Goal: Transaction & Acquisition: Purchase product/service

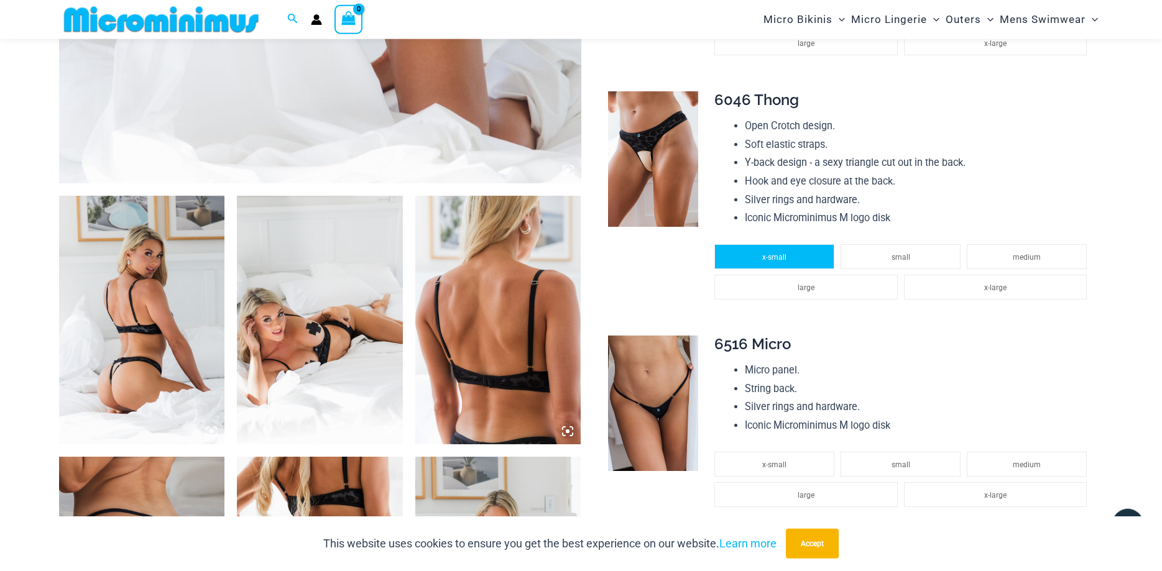
scroll to position [688, 0]
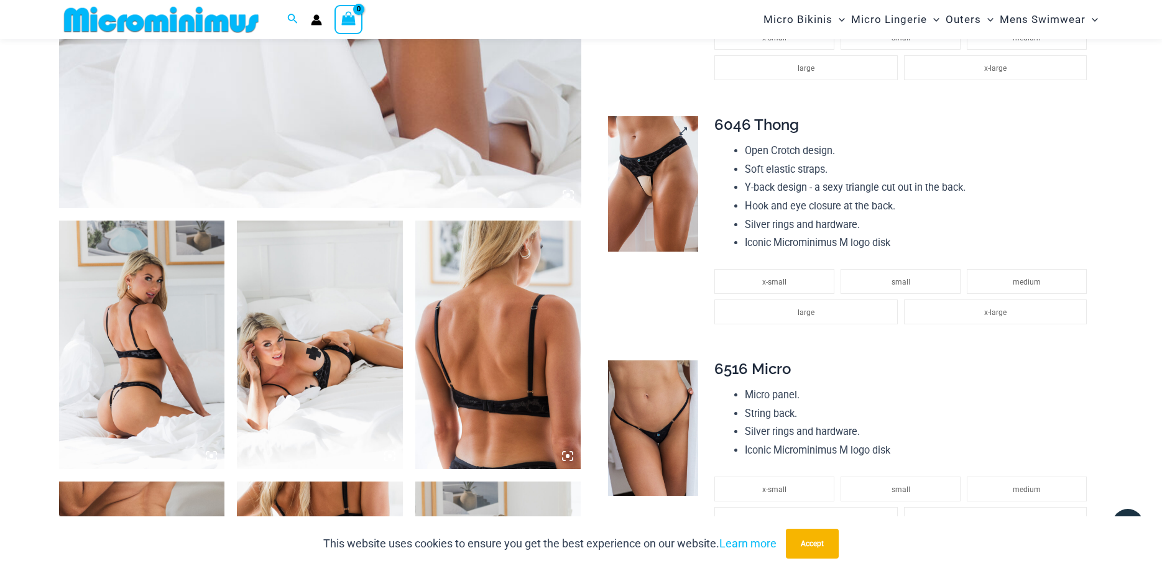
click at [648, 195] on img at bounding box center [653, 184] width 90 height 136
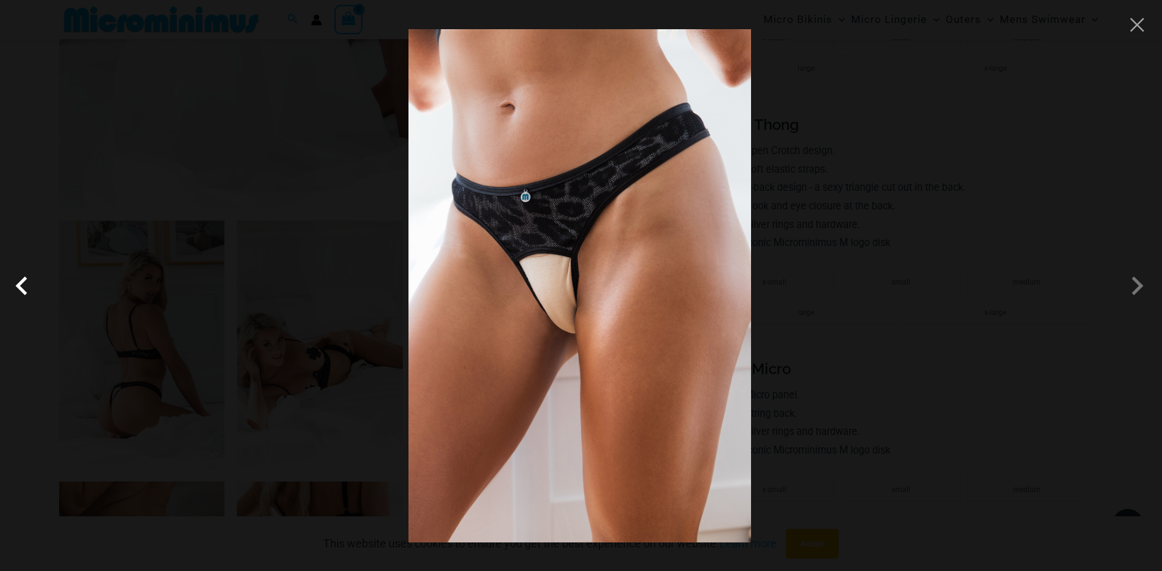
click at [17, 285] on span at bounding box center [24, 285] width 37 height 37
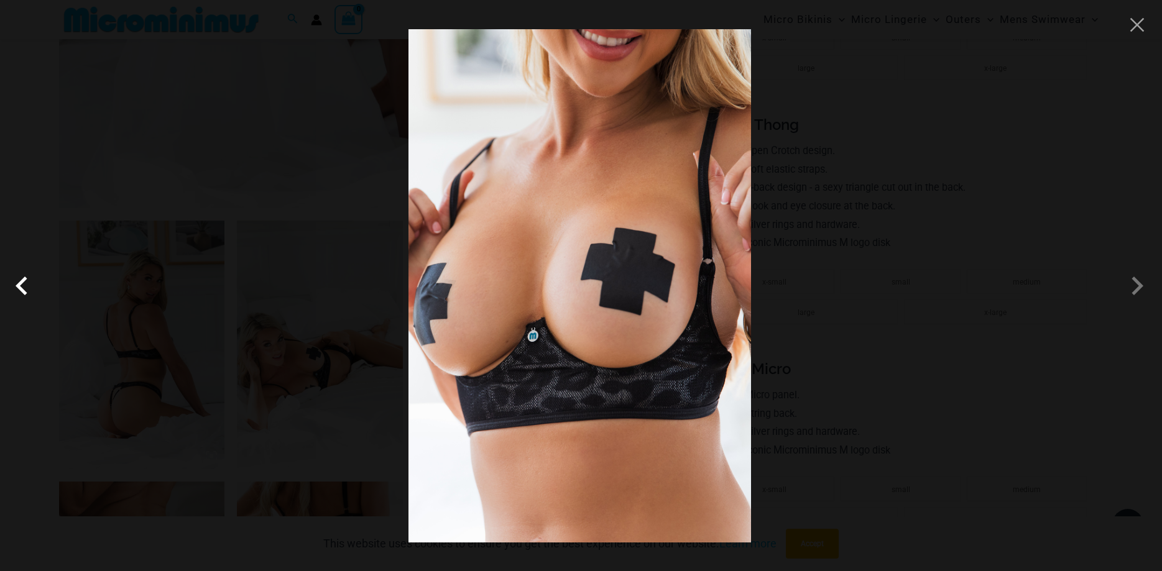
click at [17, 285] on span at bounding box center [24, 285] width 37 height 37
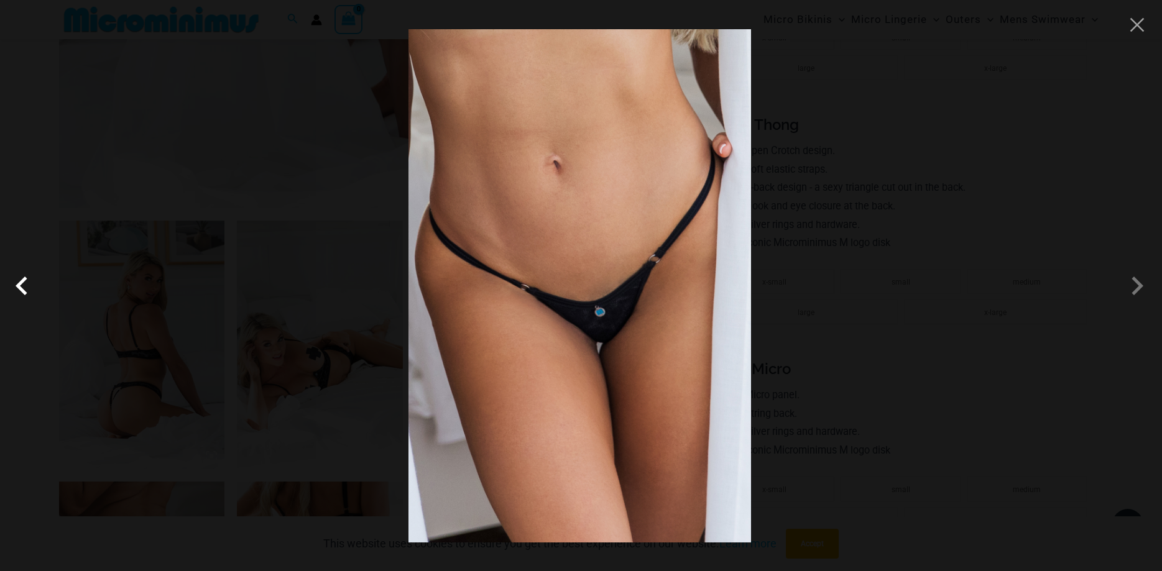
click at [17, 285] on span at bounding box center [24, 285] width 37 height 37
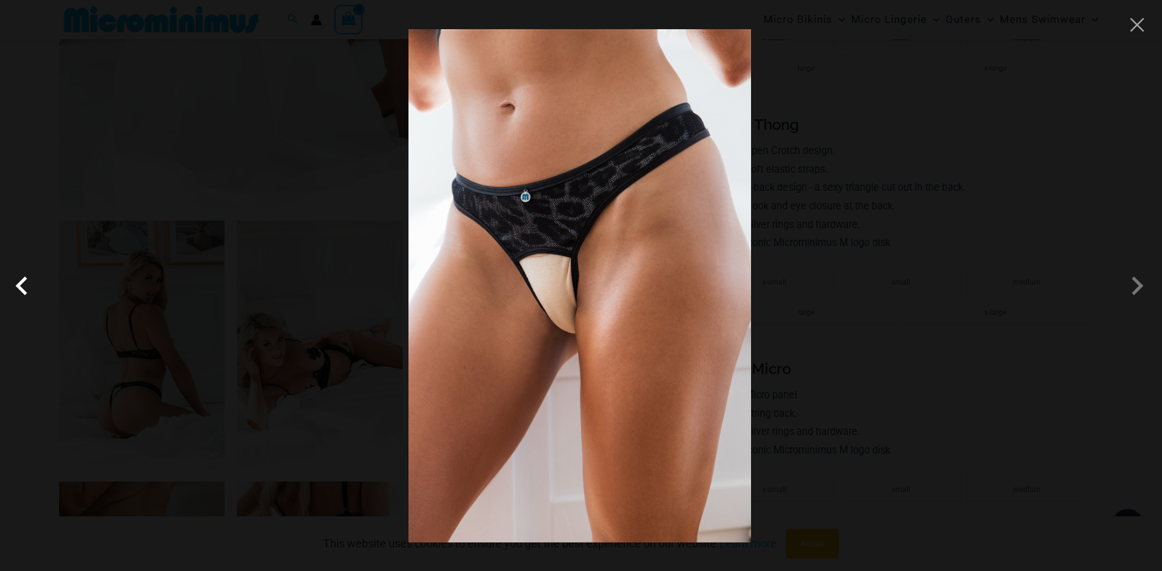
click at [17, 285] on span at bounding box center [24, 285] width 37 height 37
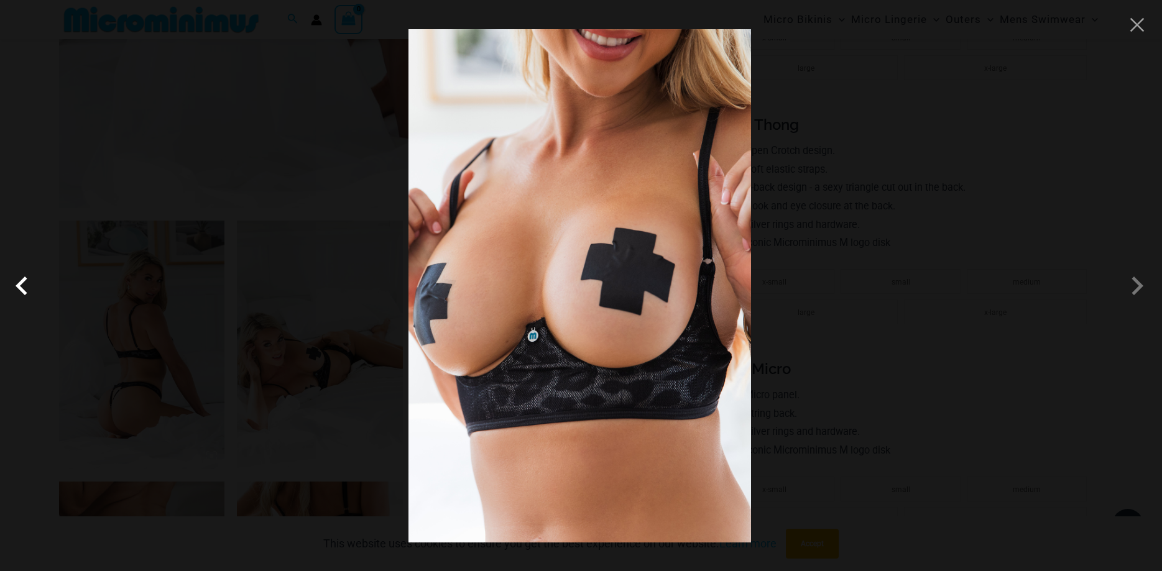
click at [17, 285] on span at bounding box center [24, 285] width 37 height 37
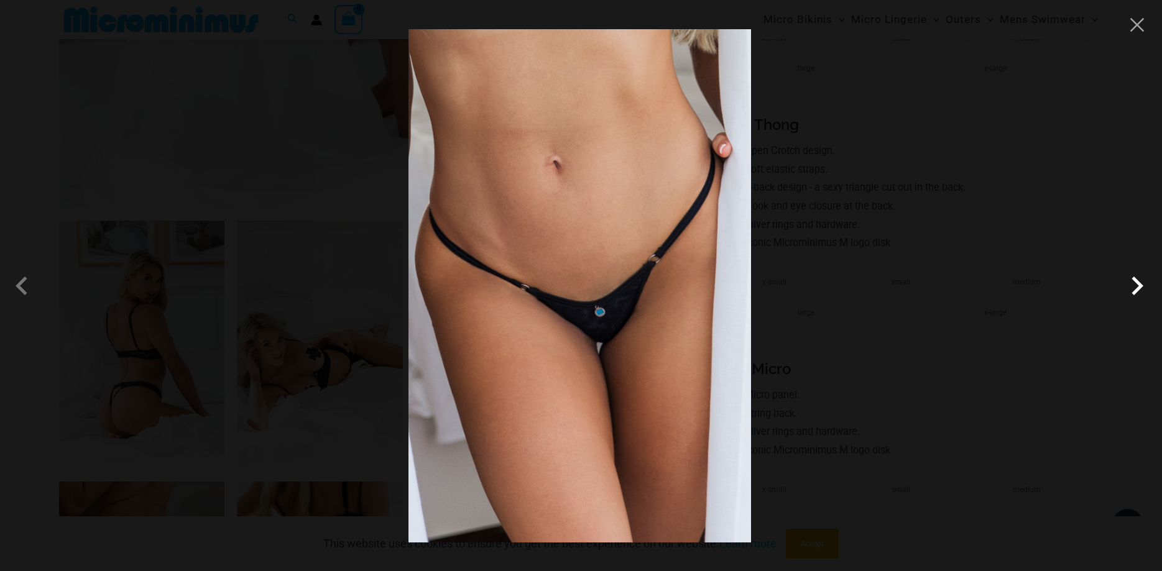
click at [1140, 285] on span at bounding box center [1136, 285] width 37 height 37
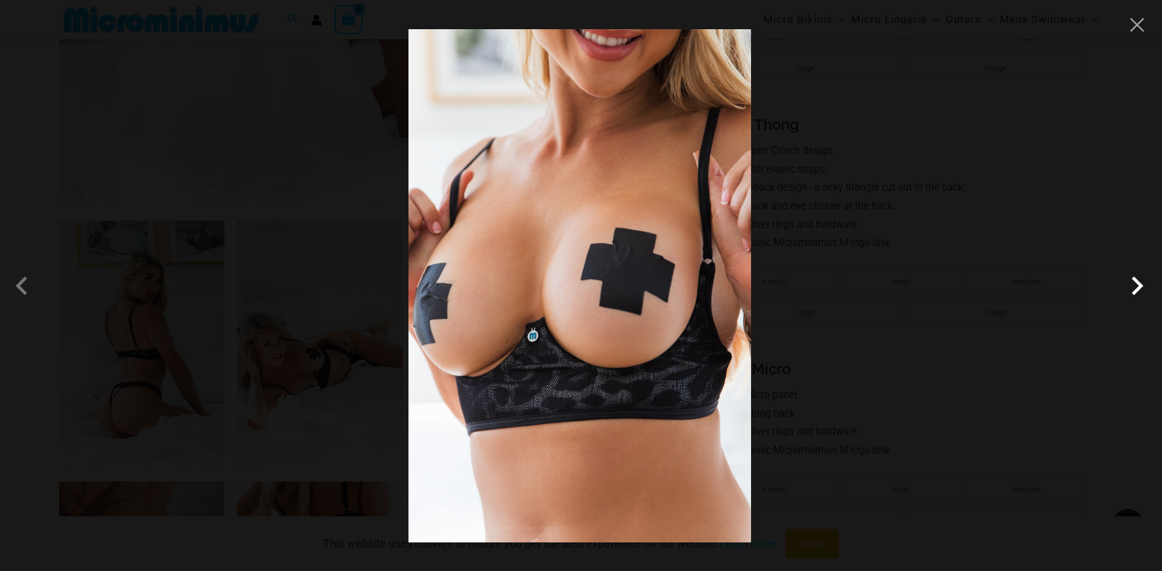
click at [1140, 285] on span at bounding box center [1136, 285] width 37 height 37
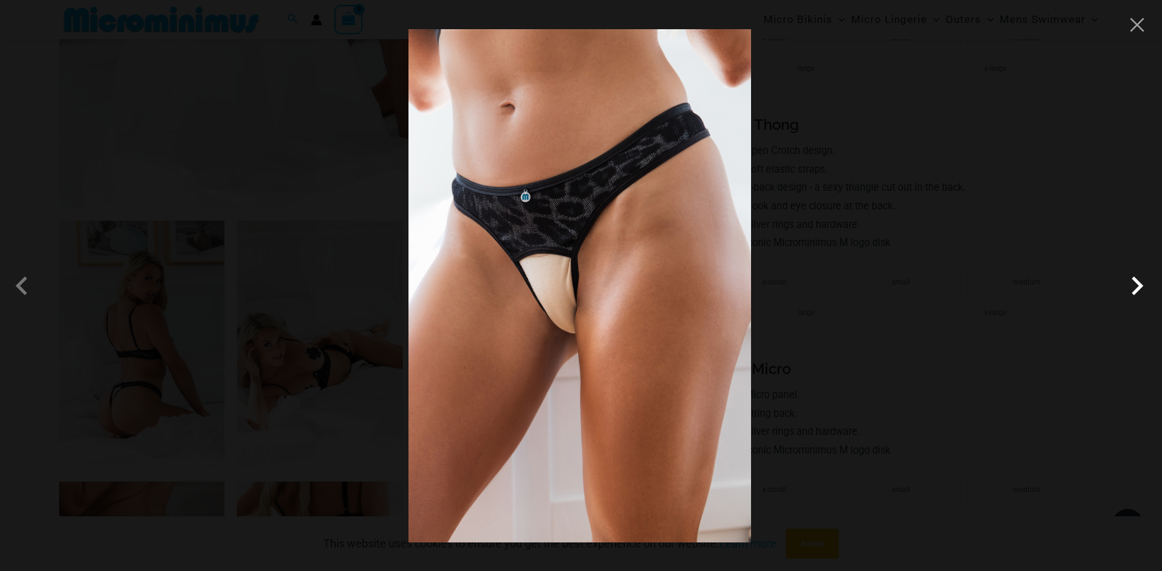
click at [1140, 285] on span at bounding box center [1136, 285] width 37 height 37
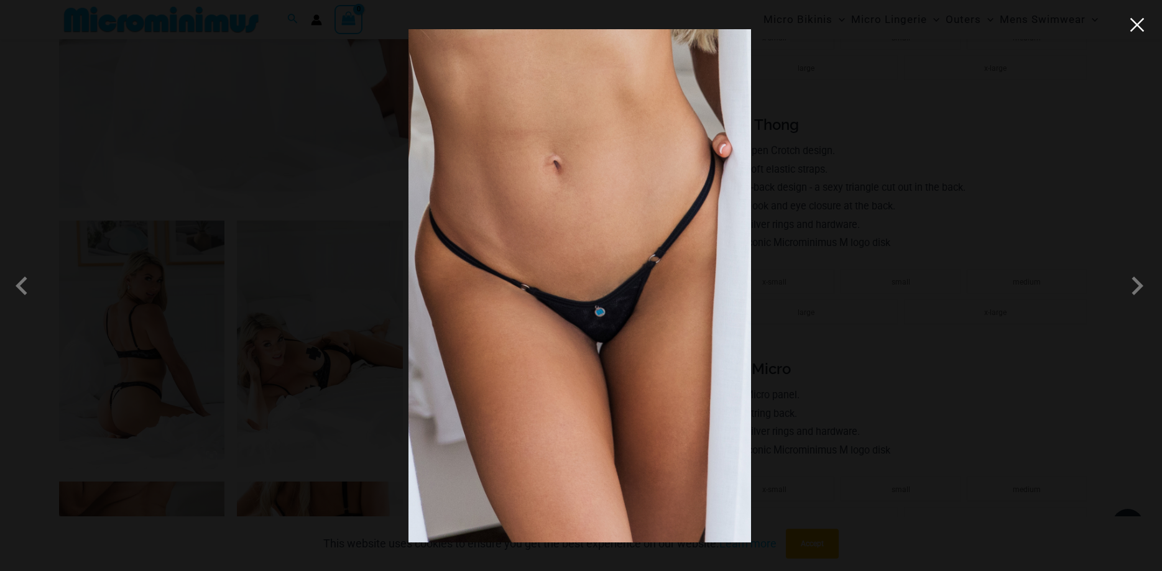
click at [1143, 32] on button "Close" at bounding box center [1137, 25] width 19 height 19
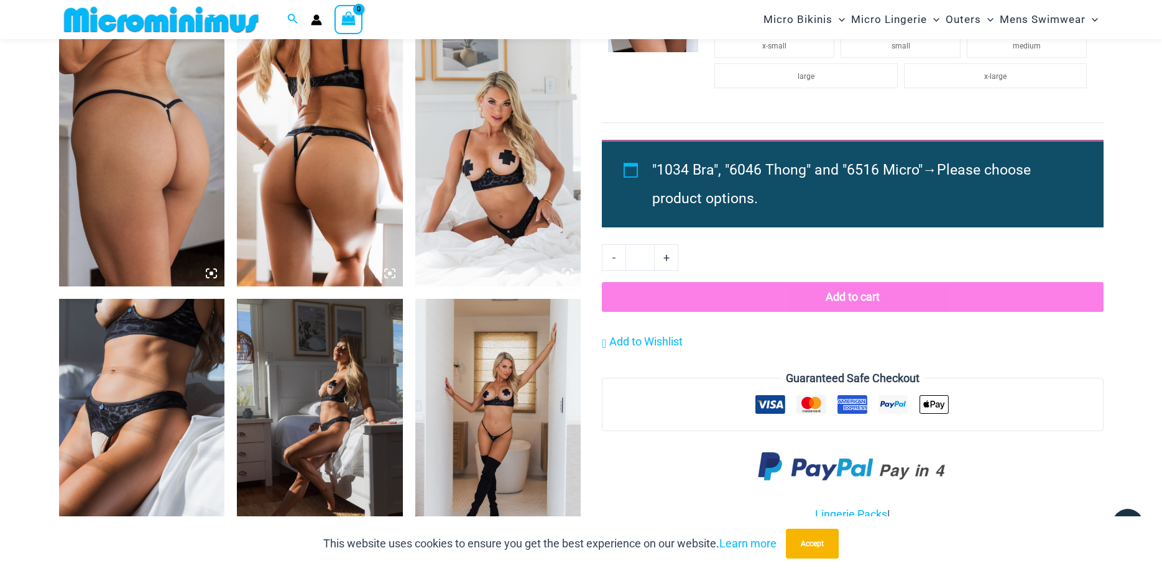
scroll to position [1196, 0]
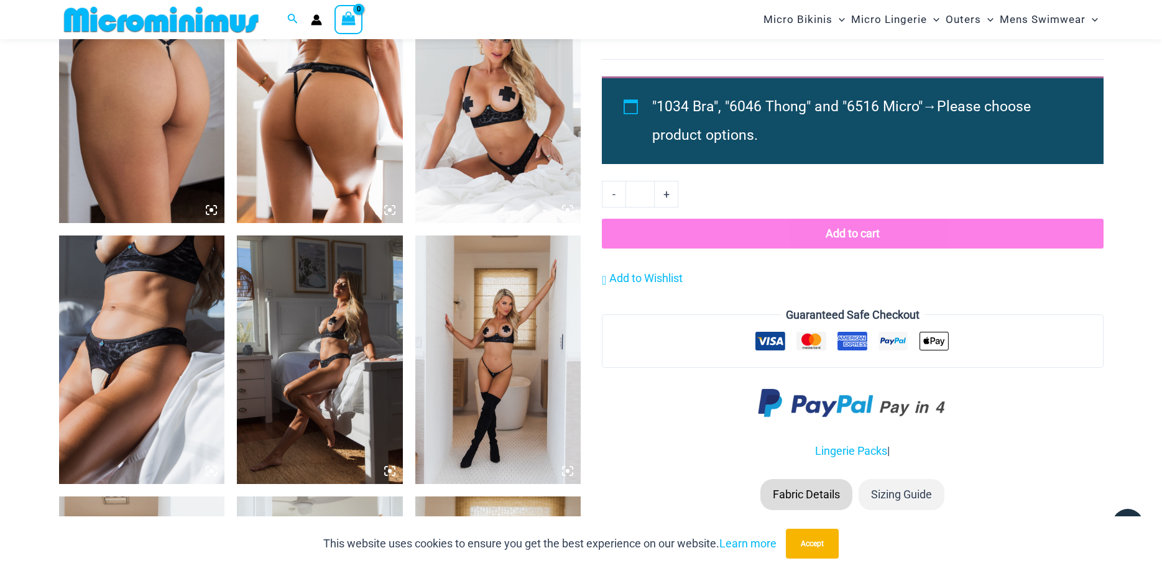
click at [500, 386] on img at bounding box center [498, 360] width 166 height 249
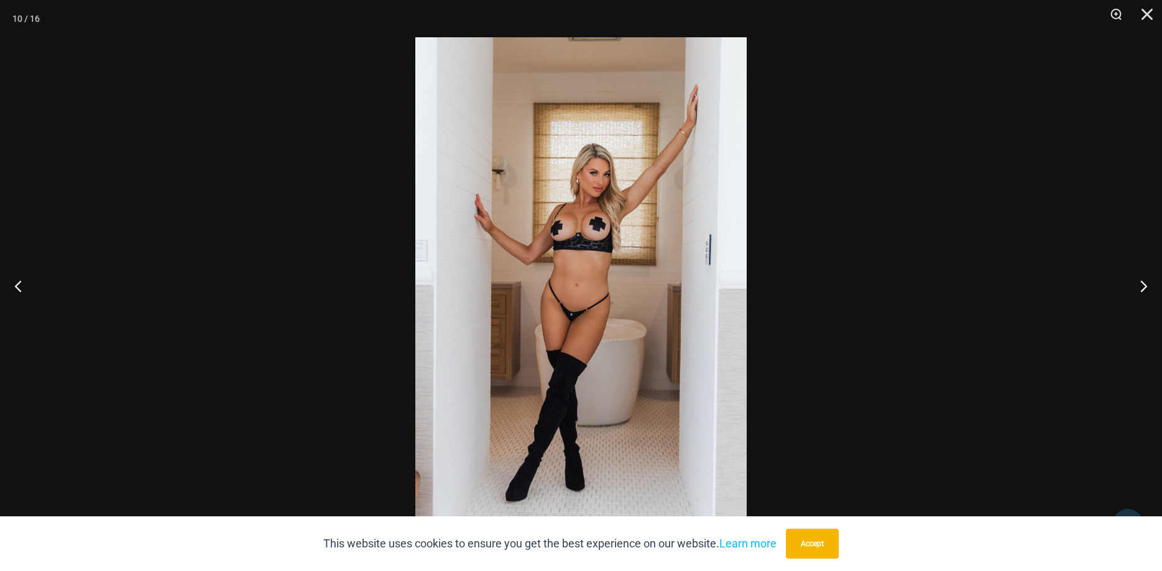
click at [570, 319] on img at bounding box center [580, 285] width 331 height 497
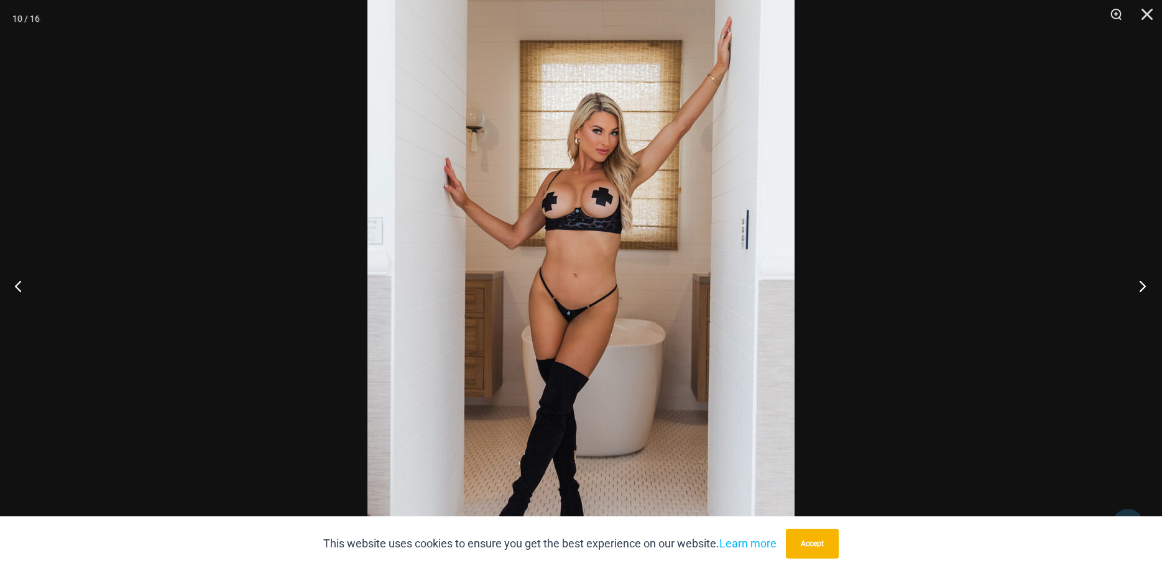
click at [1143, 283] on button "Next" at bounding box center [1138, 286] width 47 height 62
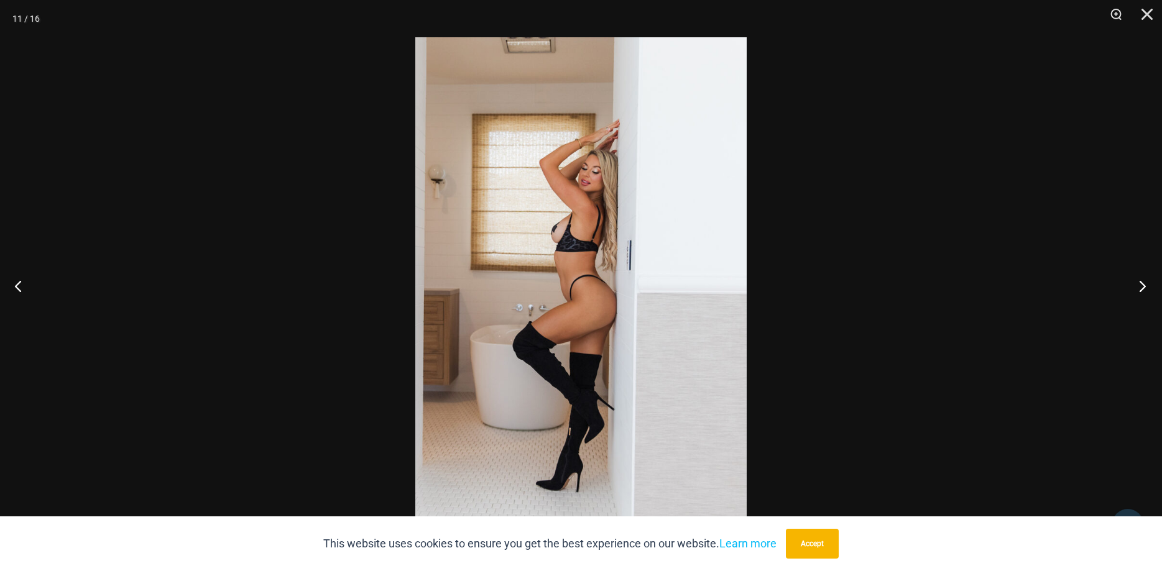
click at [1143, 283] on button "Next" at bounding box center [1138, 286] width 47 height 62
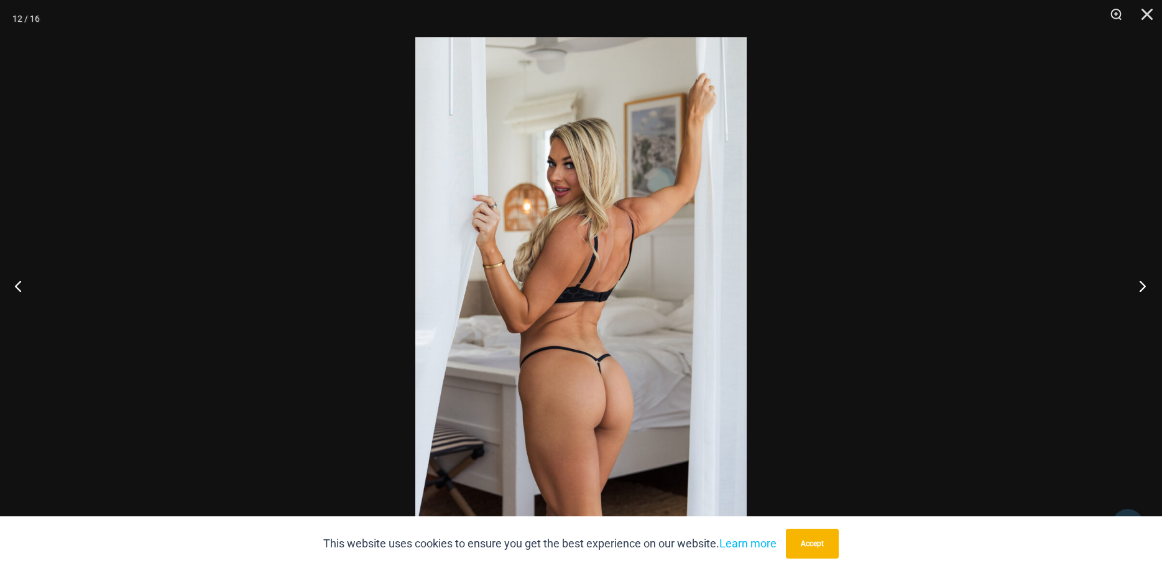
click at [1143, 283] on button "Next" at bounding box center [1138, 286] width 47 height 62
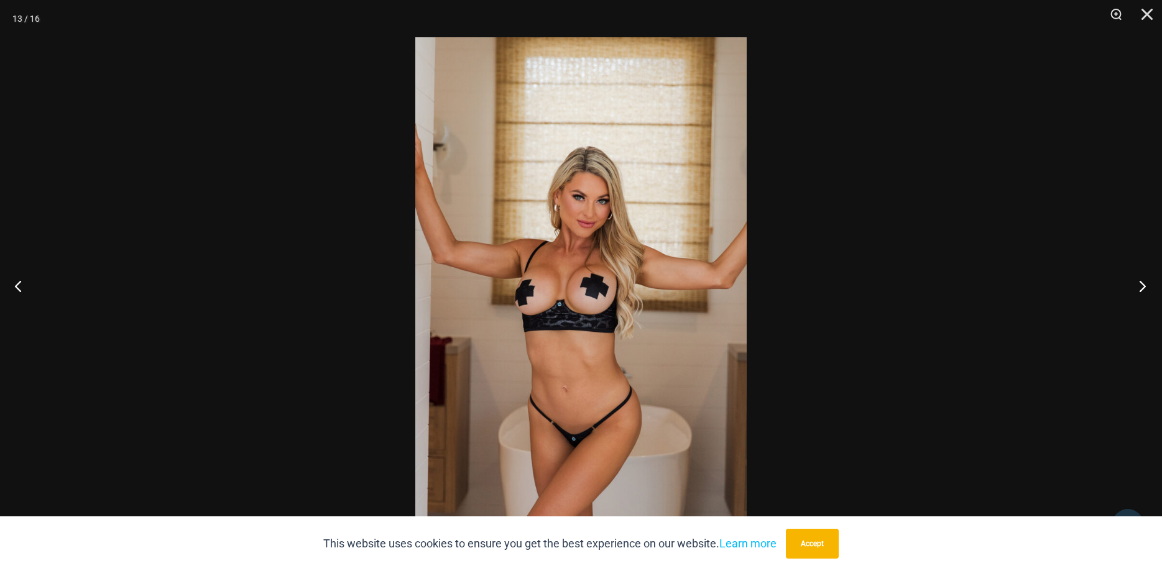
click at [1143, 283] on button "Next" at bounding box center [1138, 286] width 47 height 62
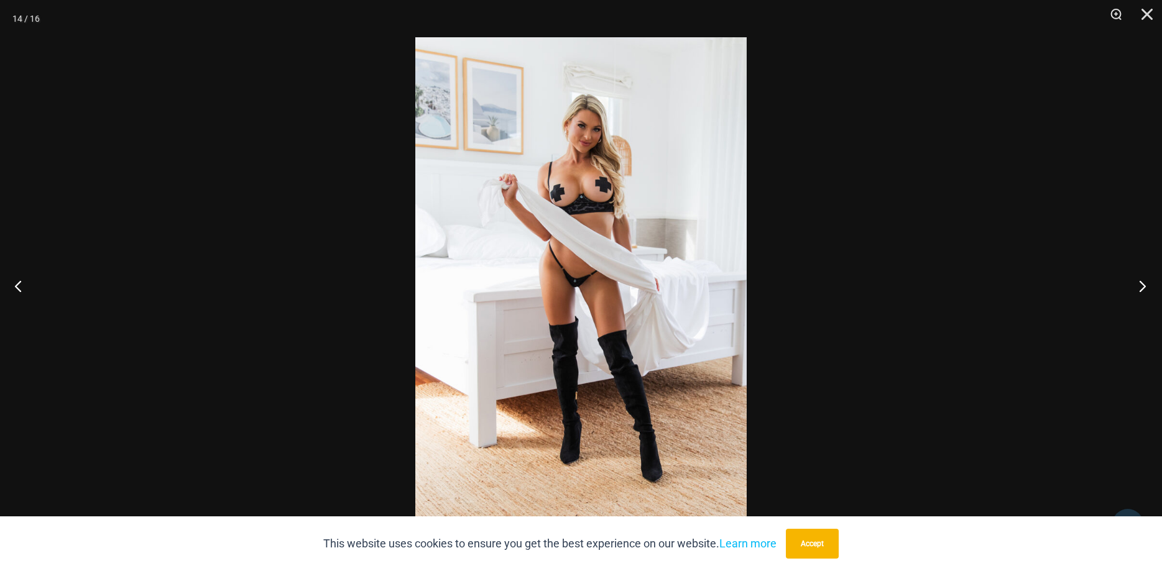
click at [1143, 283] on button "Next" at bounding box center [1138, 286] width 47 height 62
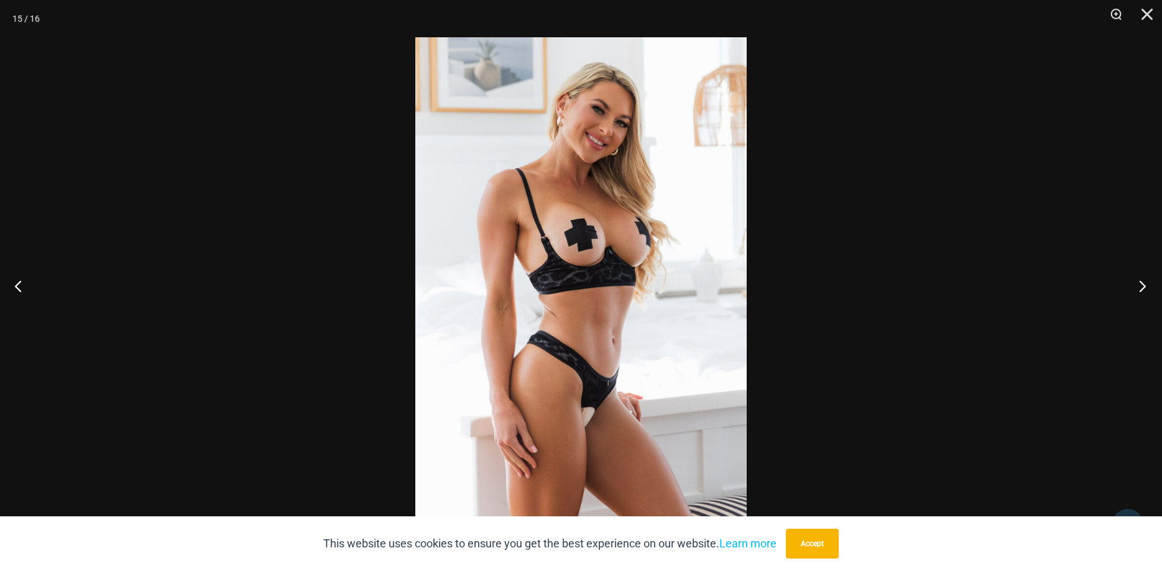
click at [1143, 283] on button "Next" at bounding box center [1138, 286] width 47 height 62
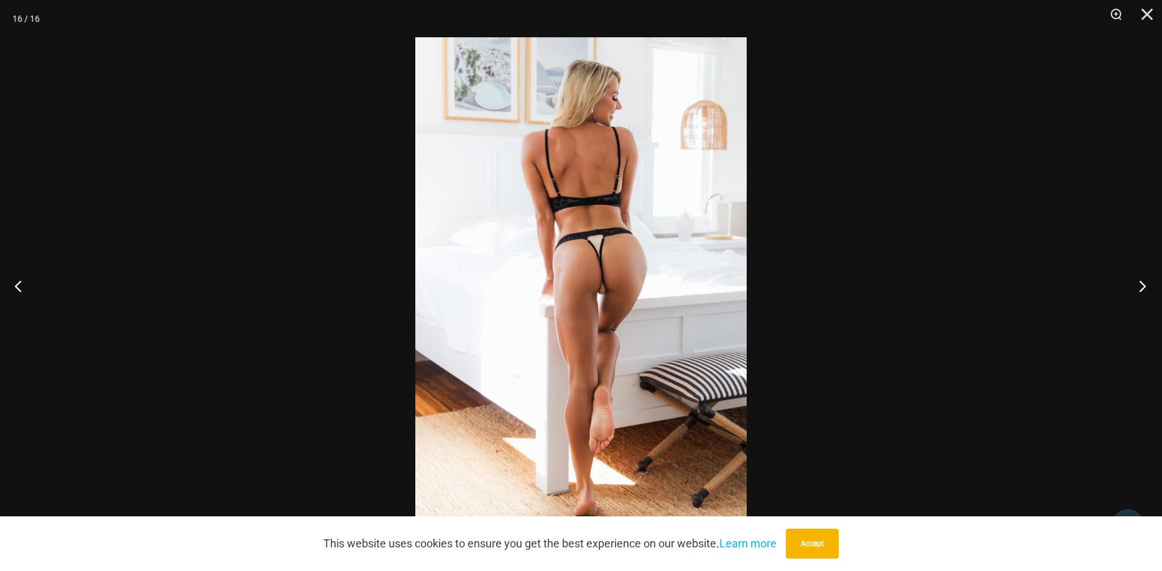
click at [1143, 283] on button "Next" at bounding box center [1138, 286] width 47 height 62
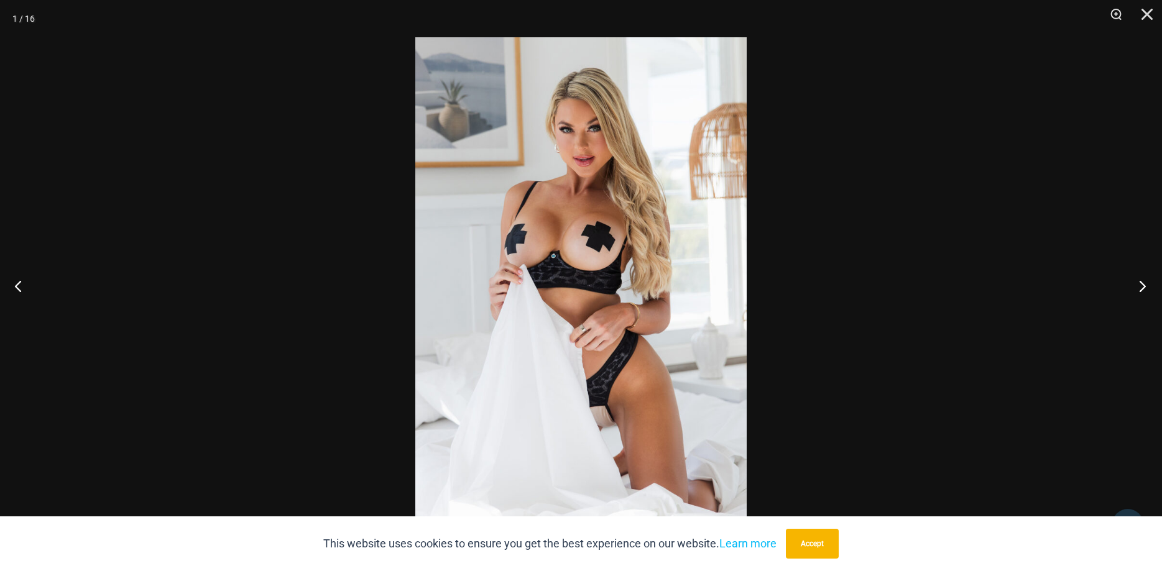
click at [1143, 283] on button "Next" at bounding box center [1138, 286] width 47 height 62
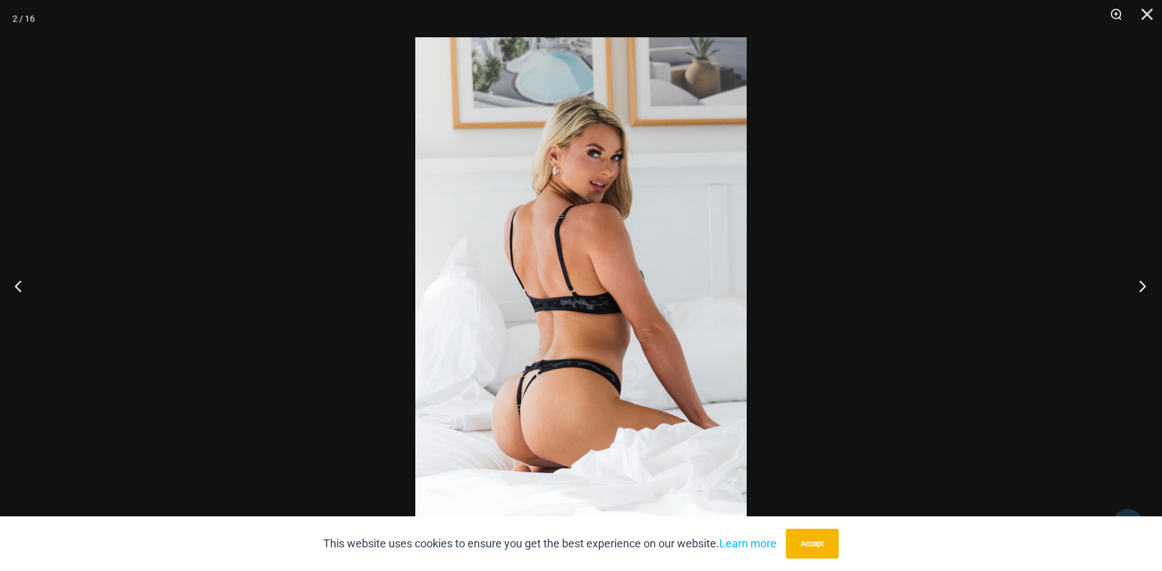
click at [1143, 283] on button "Next" at bounding box center [1138, 286] width 47 height 62
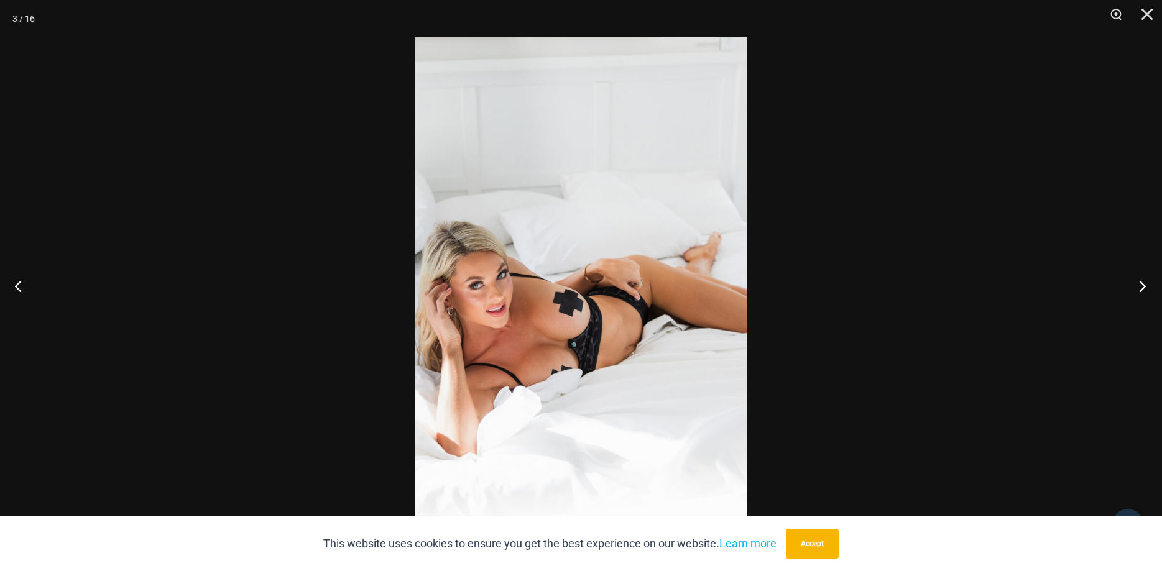
click at [1143, 281] on button "Next" at bounding box center [1138, 286] width 47 height 62
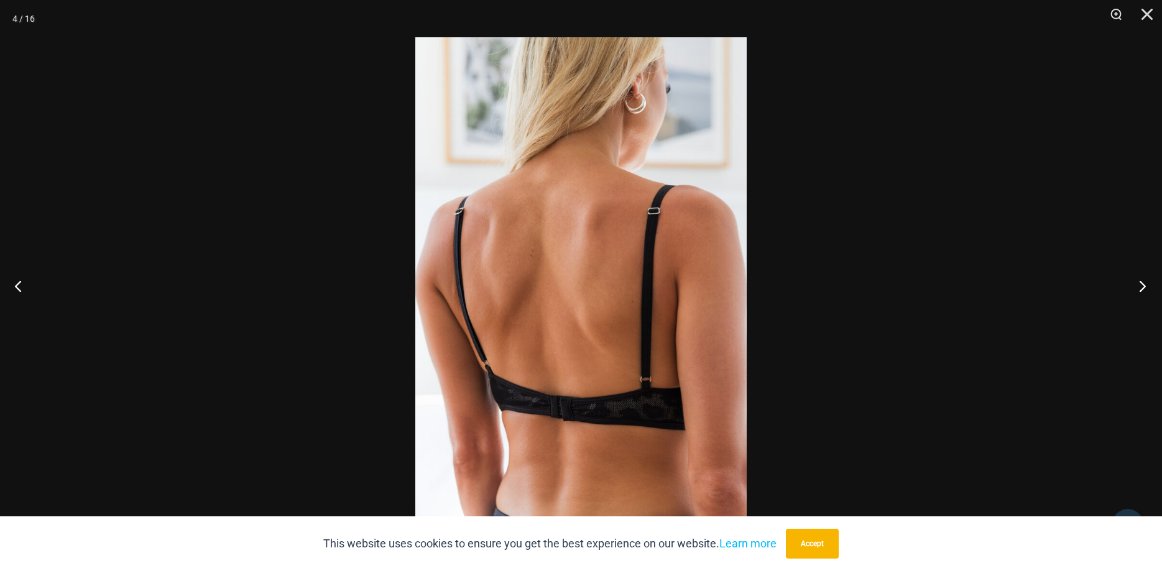
click at [1143, 281] on button "Next" at bounding box center [1138, 286] width 47 height 62
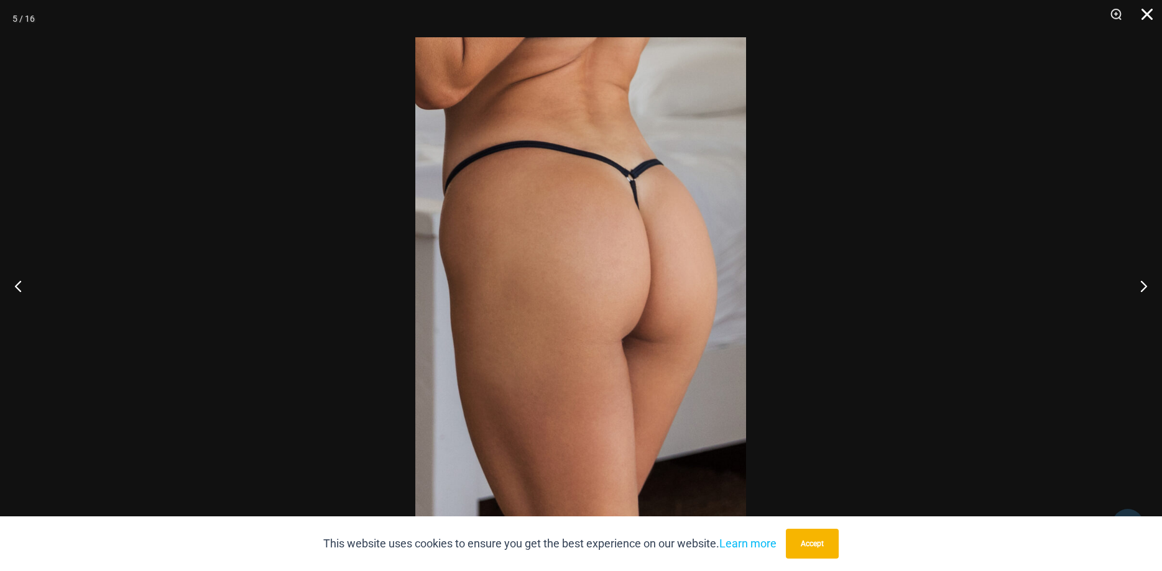
click at [1147, 12] on button "Close" at bounding box center [1142, 18] width 31 height 37
